Goal: Find specific page/section: Find specific page/section

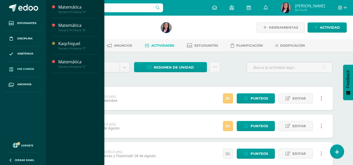
click at [26, 67] on link "Mis cursos" at bounding box center [23, 69] width 38 height 15
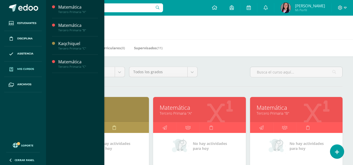
click at [323, 110] on link "Matemática" at bounding box center [296, 108] width 79 height 8
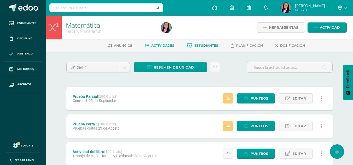
click at [208, 46] on span "Estudiantes" at bounding box center [207, 46] width 24 height 4
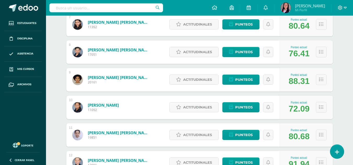
scroll to position [280, 0]
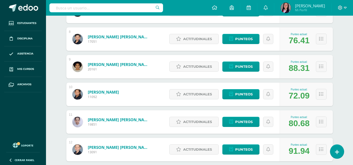
click at [134, 120] on link "[PERSON_NAME] [PERSON_NAME]" at bounding box center [119, 119] width 63 height 5
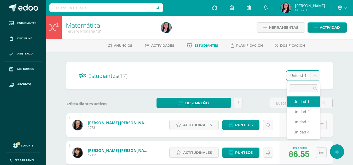
select select "/dashboard/teacher/section/5160/students/?unit=211044"
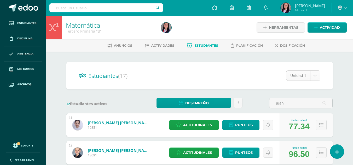
type input "juan"
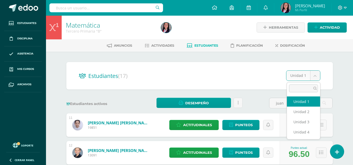
click at [310, 78] on body "Estudiantes Disciplina Asistencia Mis cursos Archivos Soporte Ayuda Reportar un…" at bounding box center [176, 113] width 353 height 227
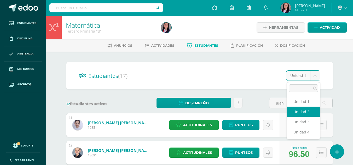
select select "/dashboard/teacher/section/5160/students/?unit=211047"
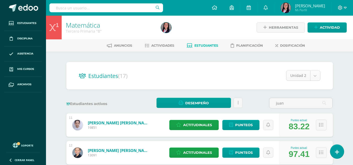
type input "juan"
click at [313, 76] on body "Estudiantes Disciplina Asistencia Mis cursos Archivos Soporte Ayuda Reportar un…" at bounding box center [176, 113] width 353 height 227
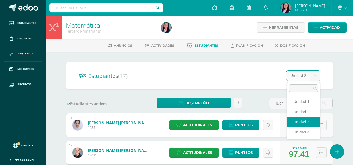
select select "/dashboard/teacher/section/5160/students/?unit=211048"
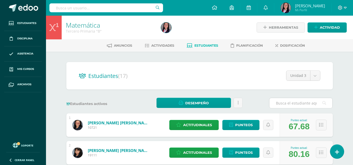
click at [302, 108] on div at bounding box center [301, 103] width 64 height 11
click at [301, 102] on input "text" at bounding box center [301, 103] width 63 height 10
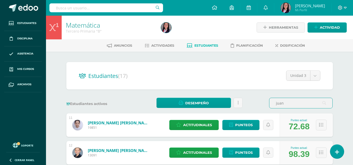
type input "juan"
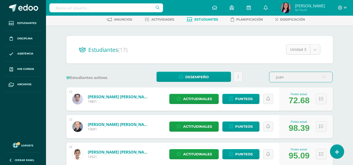
click at [293, 46] on body "Estudiantes Disciplina Asistencia Mis cursos Archivos Soporte Ayuda Reportar un…" at bounding box center [176, 87] width 353 height 227
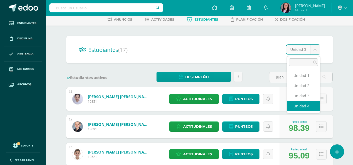
select select "/dashboard/teacher/section/5160/students/?unit=211049"
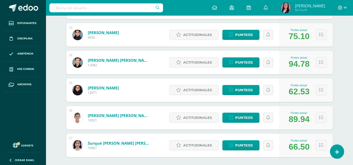
scroll to position [450, 0]
